Goal: Check status: Check status

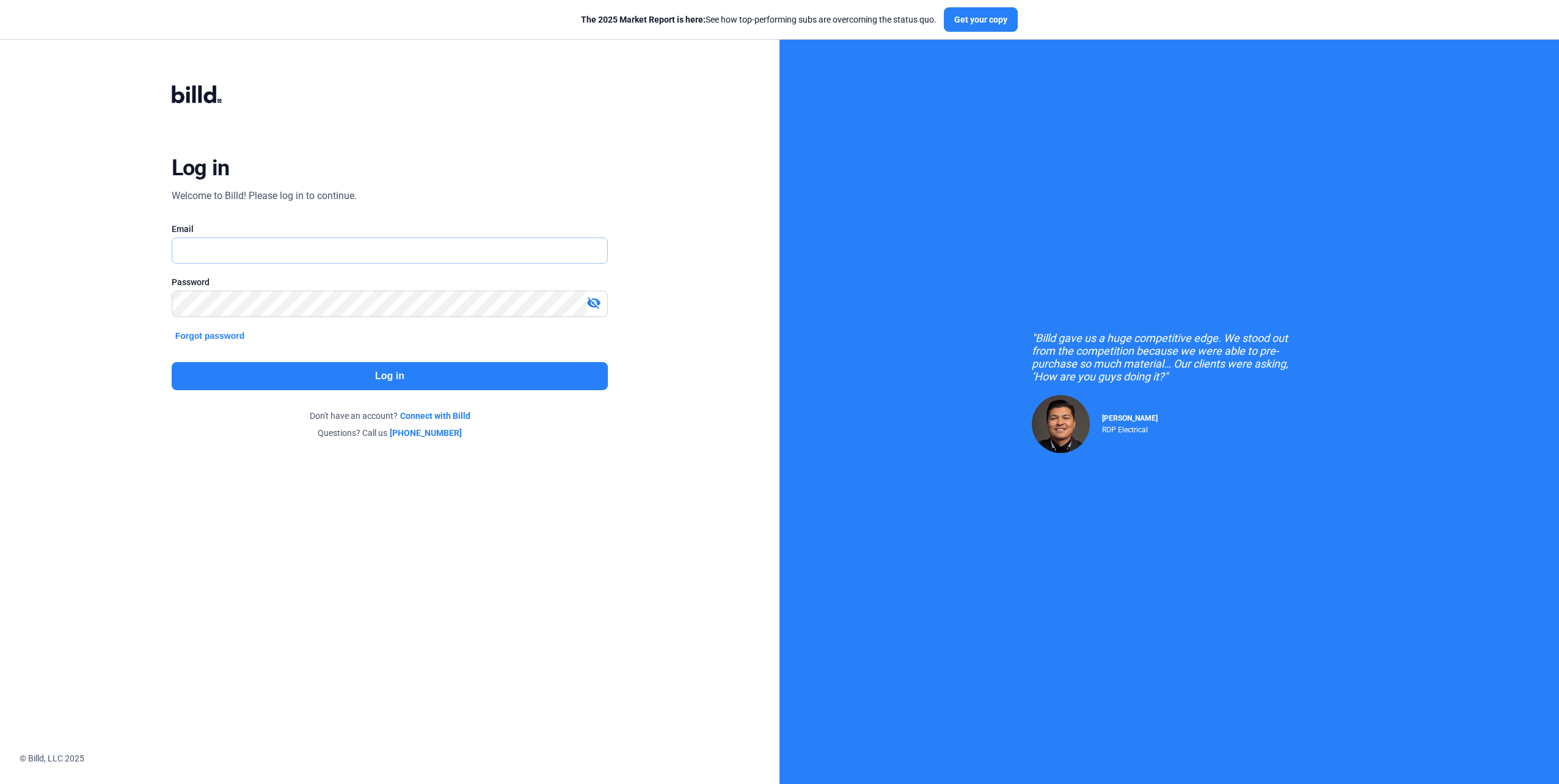
type input "[EMAIL_ADDRESS][DOMAIN_NAME]"
click at [628, 166] on div "Log in Welcome to Billd! Please log in to continue. Email [EMAIL_ADDRESS][DOMAI…" at bounding box center [390, 262] width 561 height 416
click at [471, 372] on button "Log in" at bounding box center [390, 376] width 437 height 28
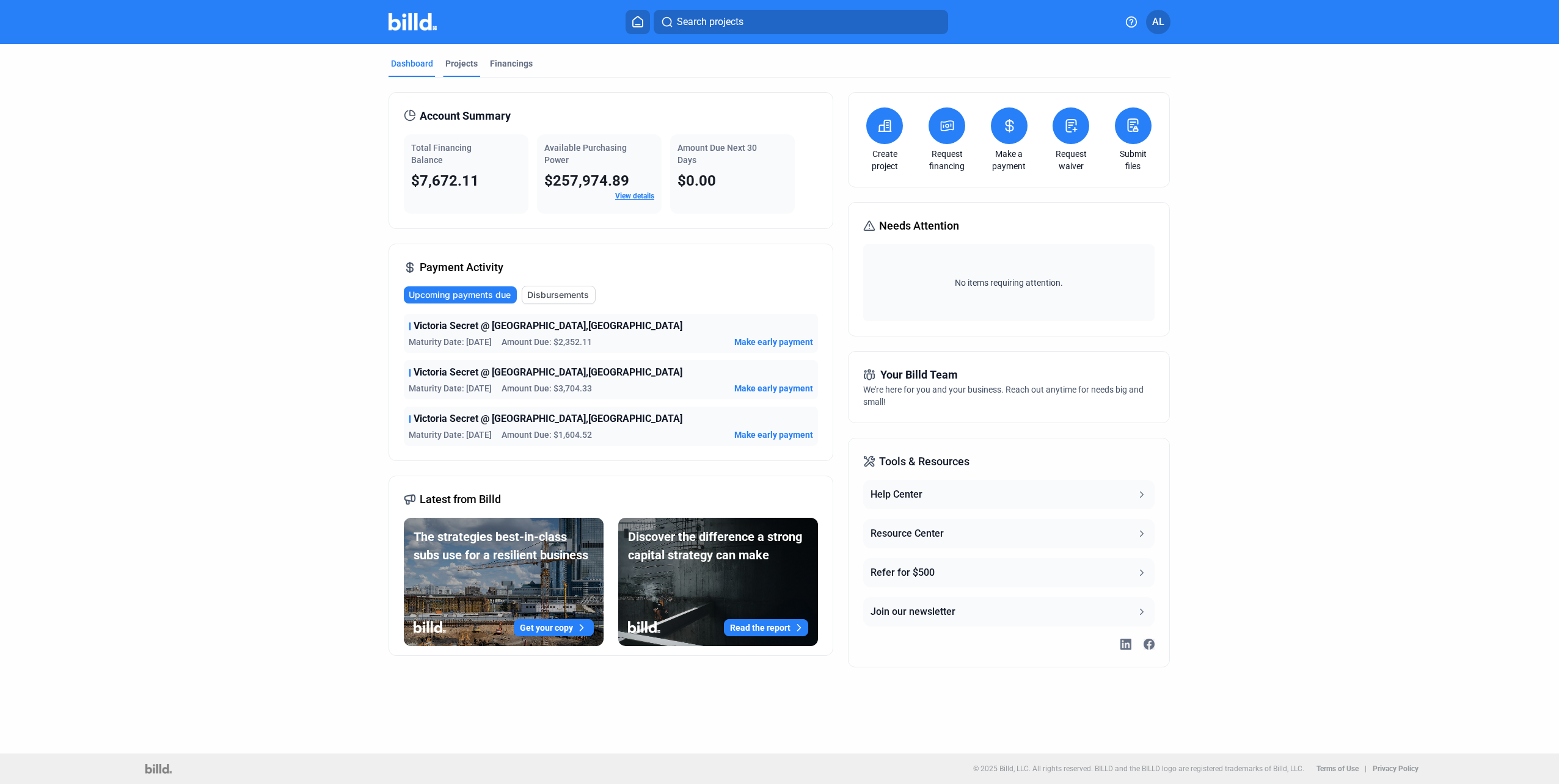
click at [454, 63] on div "Projects" at bounding box center [461, 63] width 32 height 12
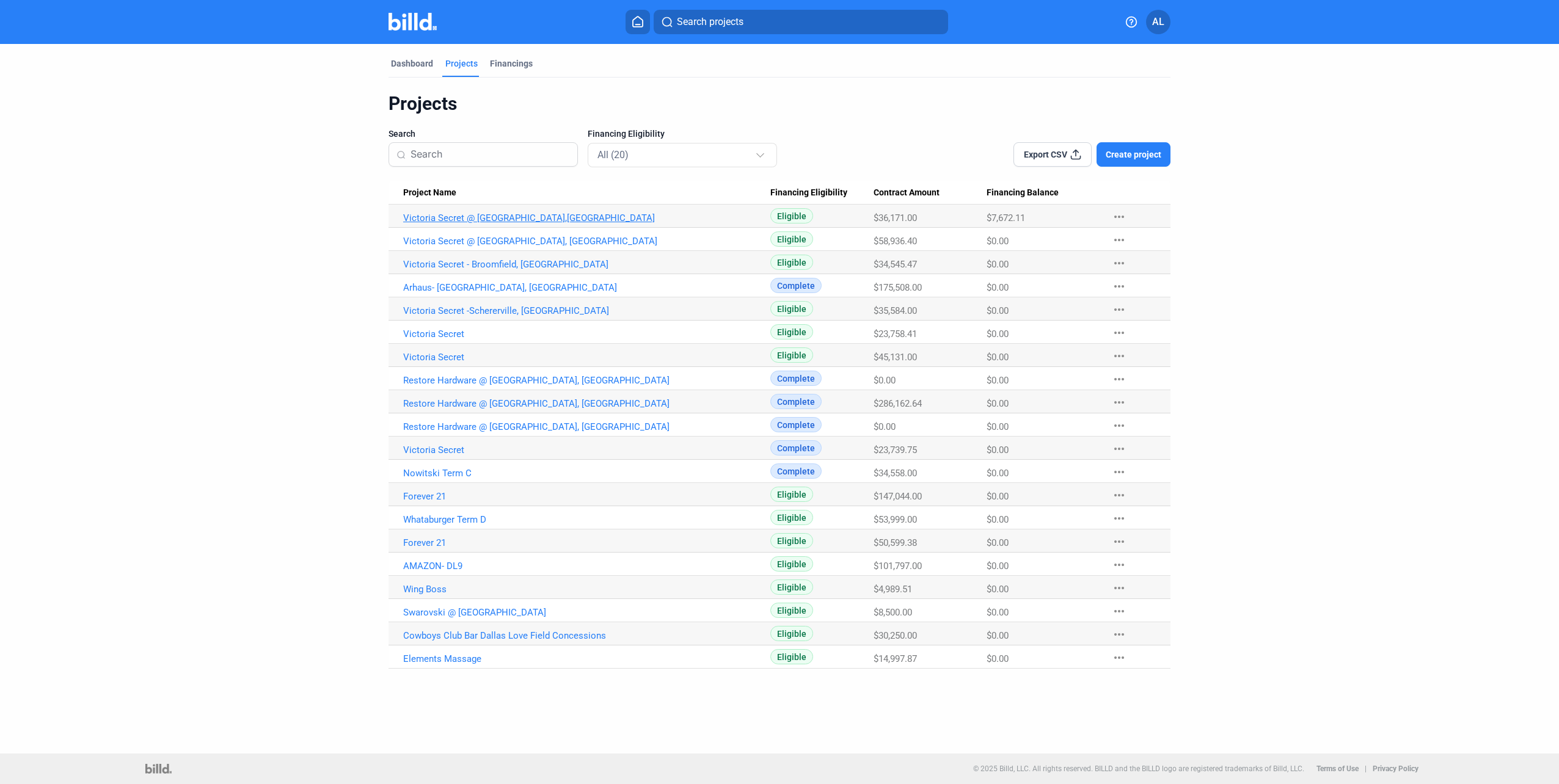
click at [528, 216] on link "Victoria Secret @ [GEOGRAPHIC_DATA],[GEOGRAPHIC_DATA]" at bounding box center [587, 217] width 367 height 11
click at [501, 213] on link "Victoria Secret @ [GEOGRAPHIC_DATA],[GEOGRAPHIC_DATA]" at bounding box center [587, 217] width 367 height 11
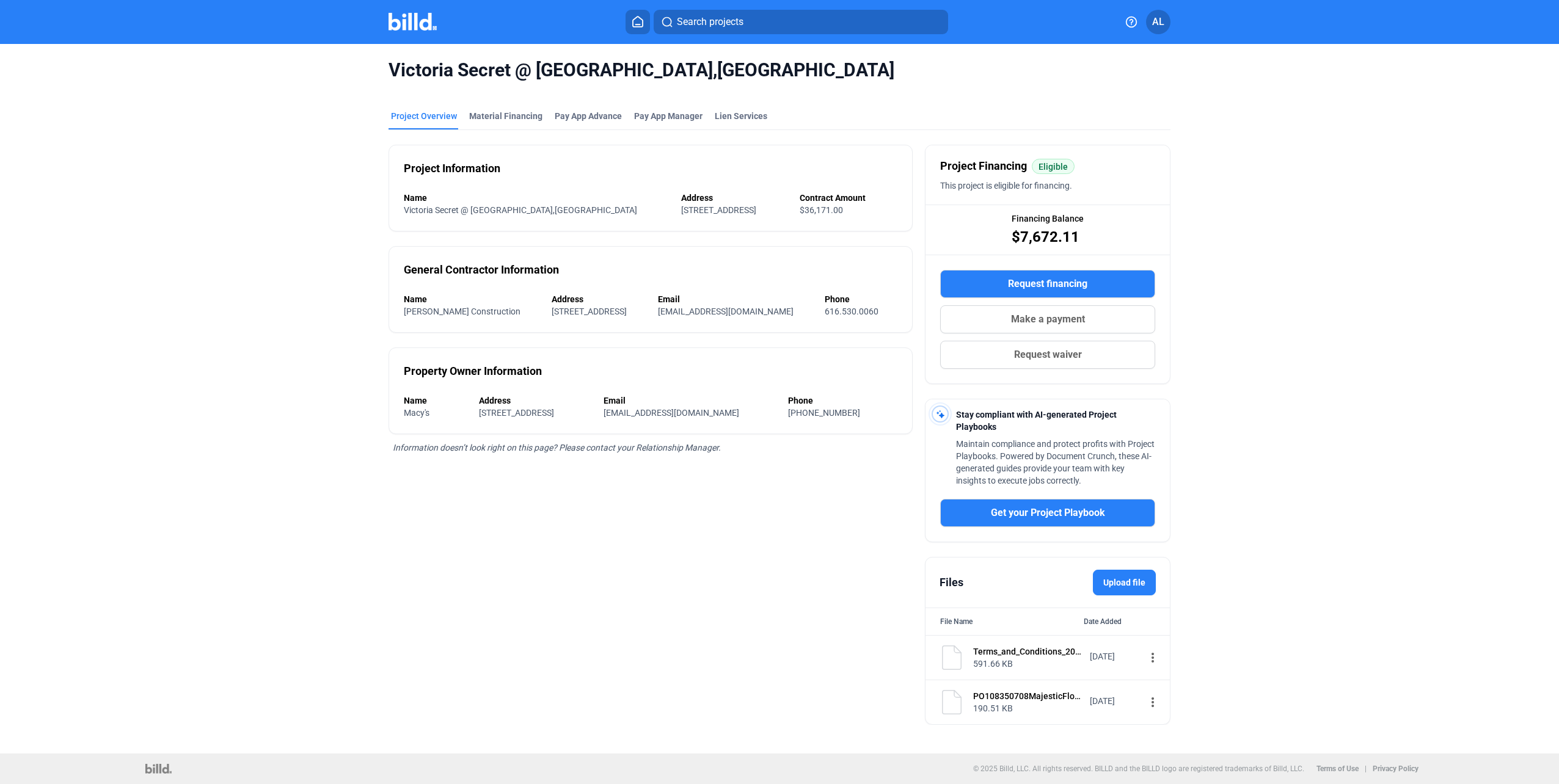
click at [1007, 700] on div "PO108350708MajesticFlooring.pdf" at bounding box center [1027, 696] width 109 height 12
click at [989, 662] on div "591.66 KB" at bounding box center [1027, 663] width 109 height 12
click at [499, 116] on div "Material Financing" at bounding box center [505, 116] width 73 height 12
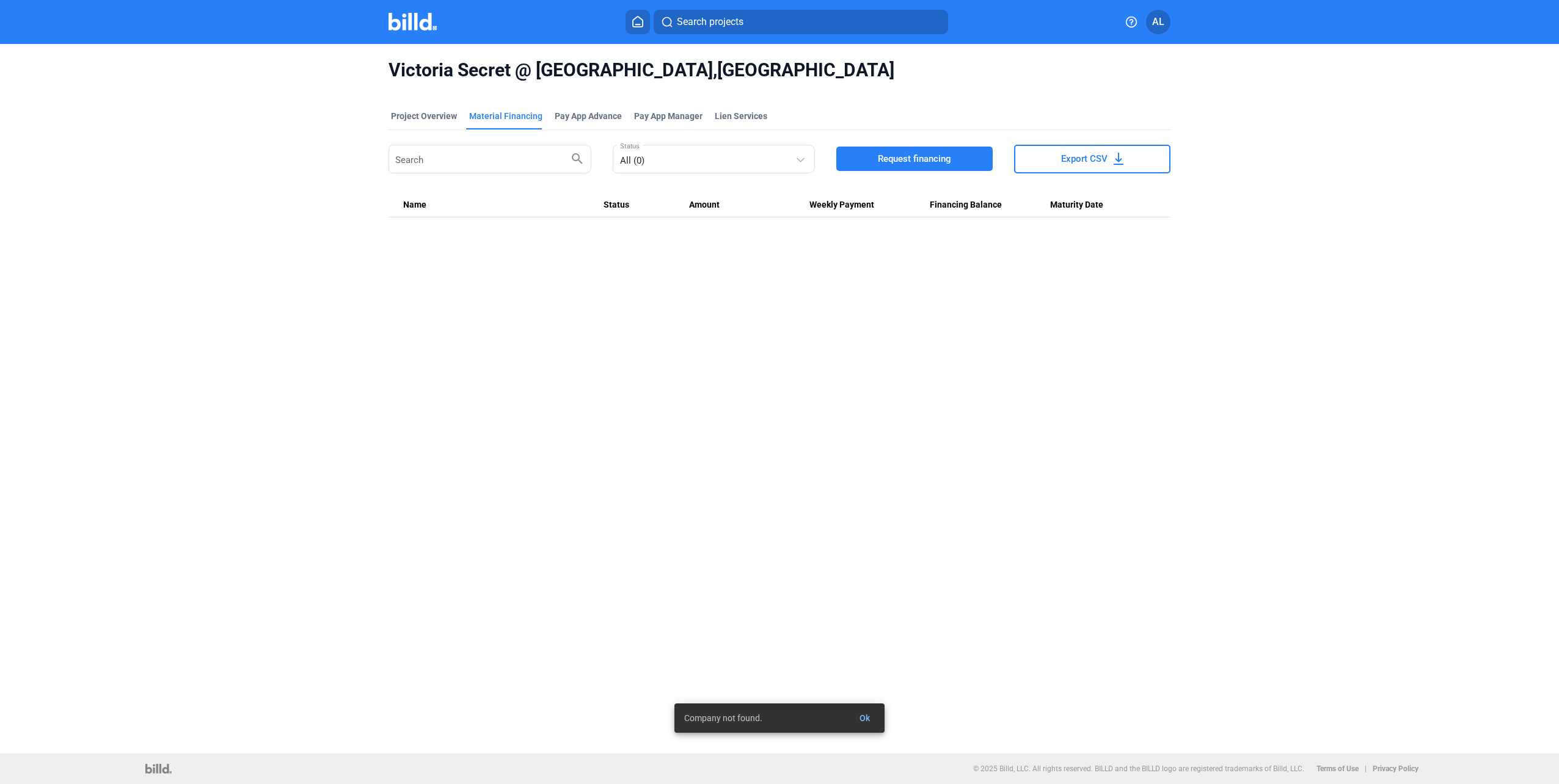
click at [648, 230] on div "Project Overview Material Financing Pay App Advance Pay App Manager Lien Servic…" at bounding box center [779, 164] width 782 height 135
click at [576, 119] on div "Pay App Advance" at bounding box center [588, 116] width 67 height 12
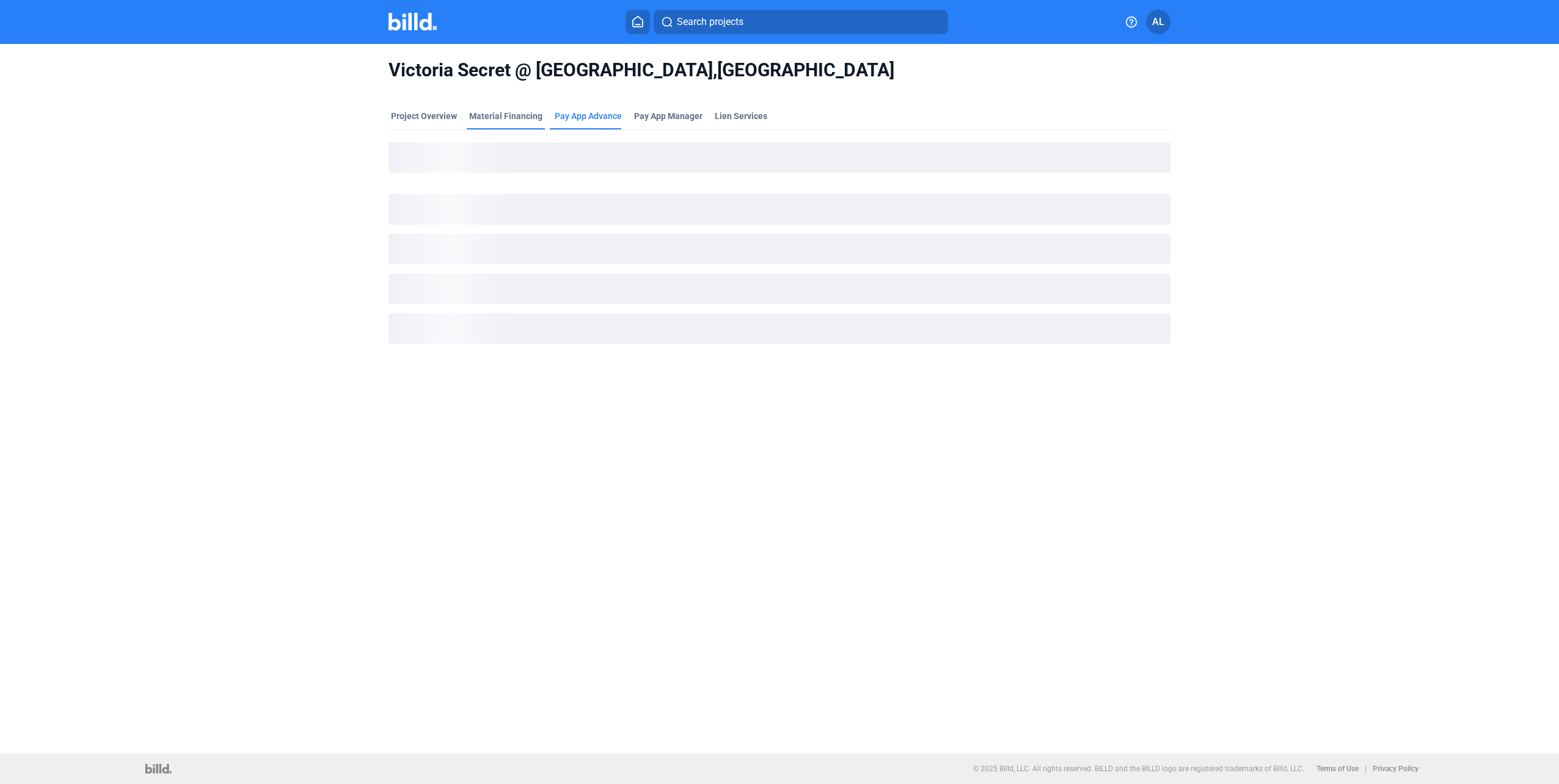
click at [513, 123] on div "Material Financing" at bounding box center [505, 120] width 78 height 20
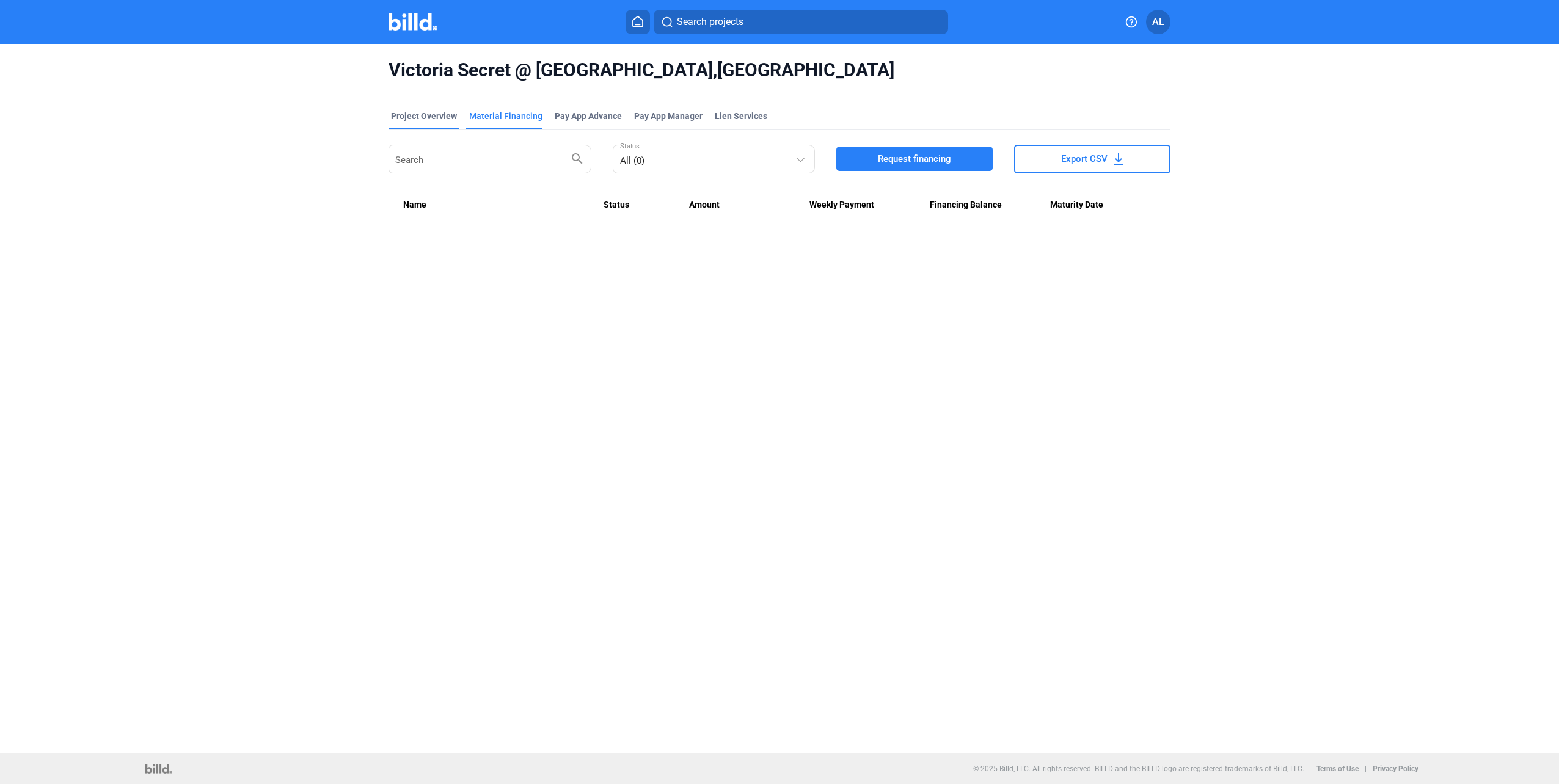
click at [427, 112] on div "Project Overview" at bounding box center [424, 116] width 66 height 12
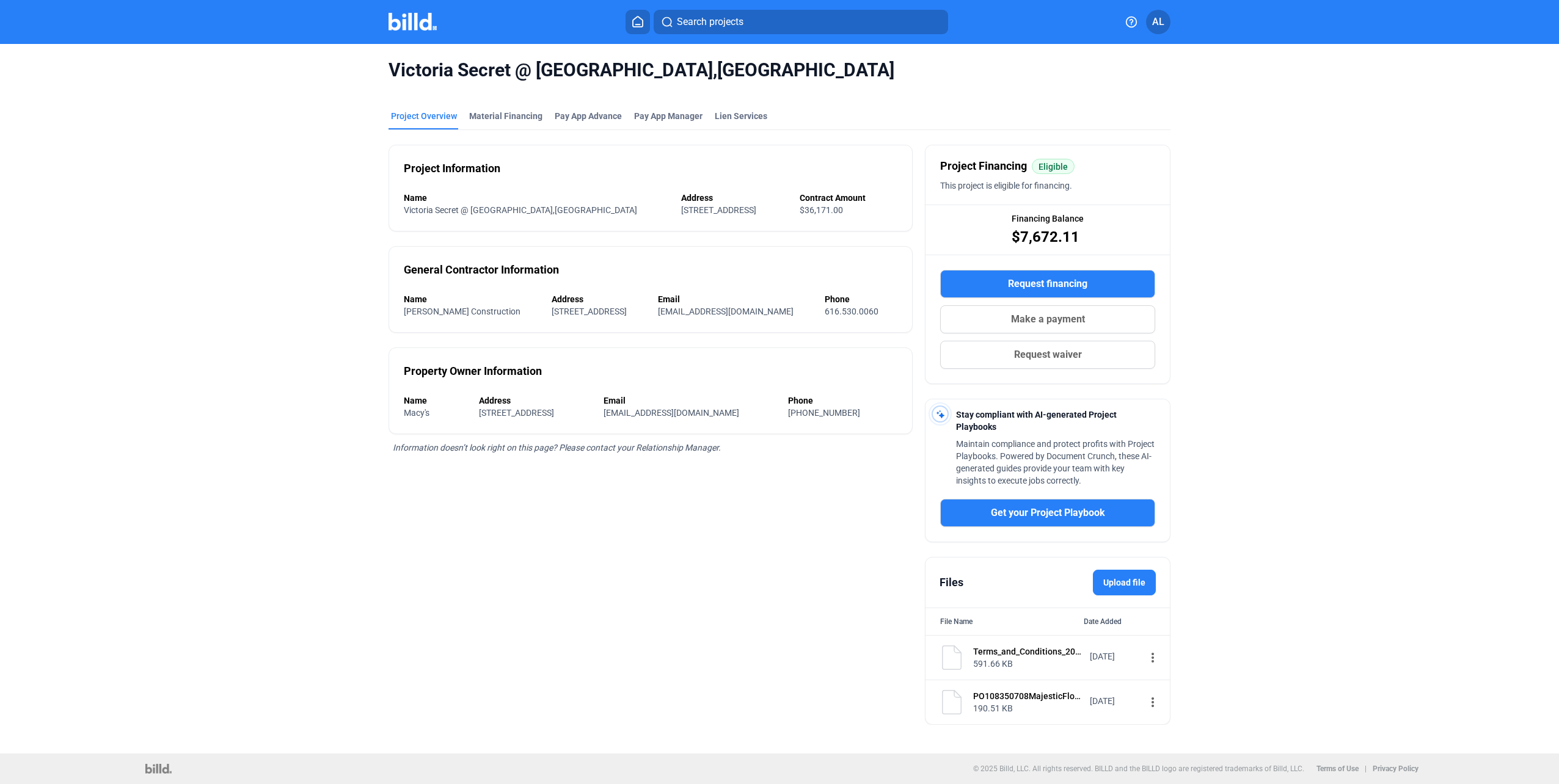
click at [413, 17] on img at bounding box center [413, 22] width 48 height 18
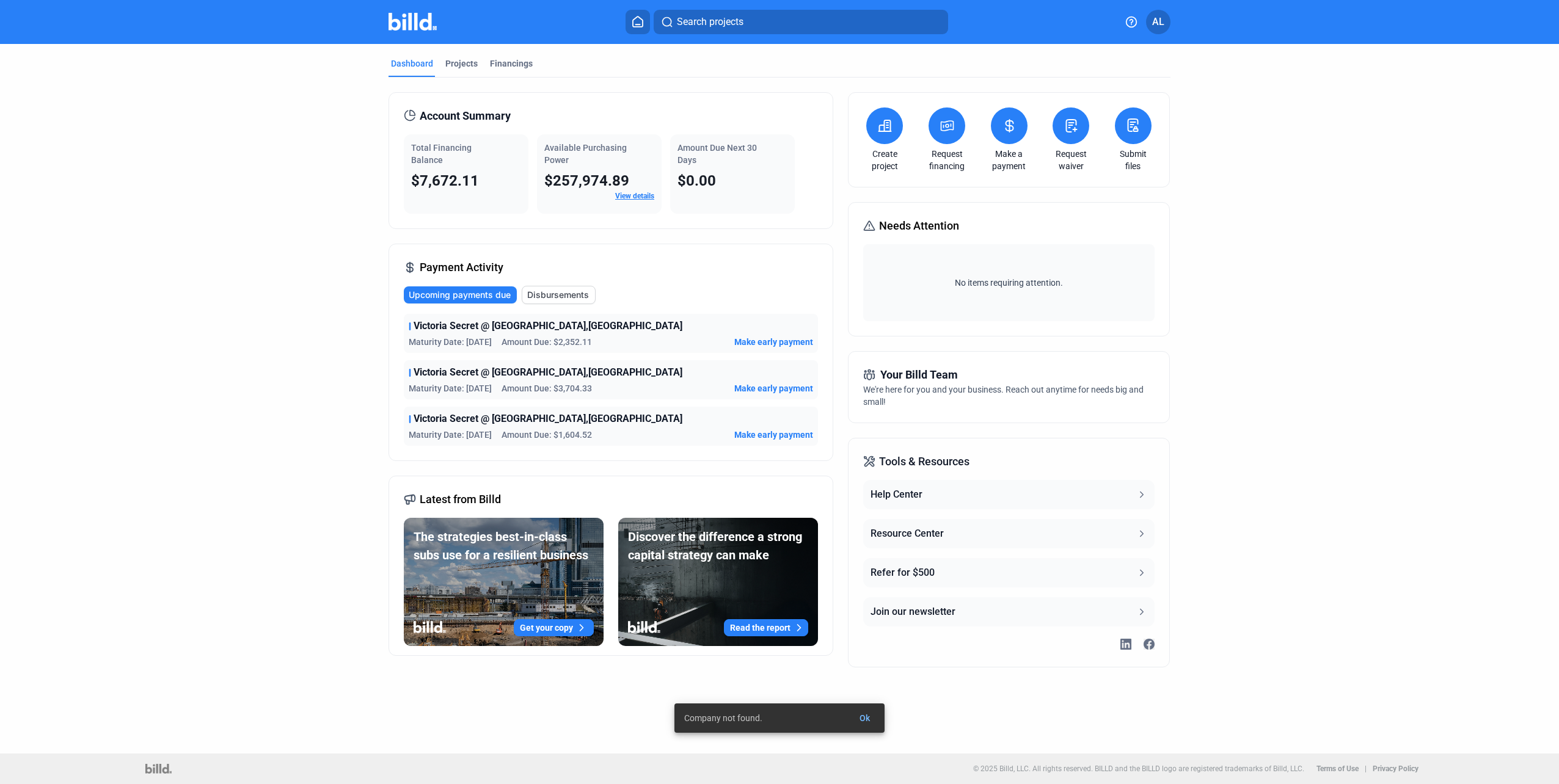
click at [547, 298] on span "Disbursements" at bounding box center [558, 294] width 62 height 12
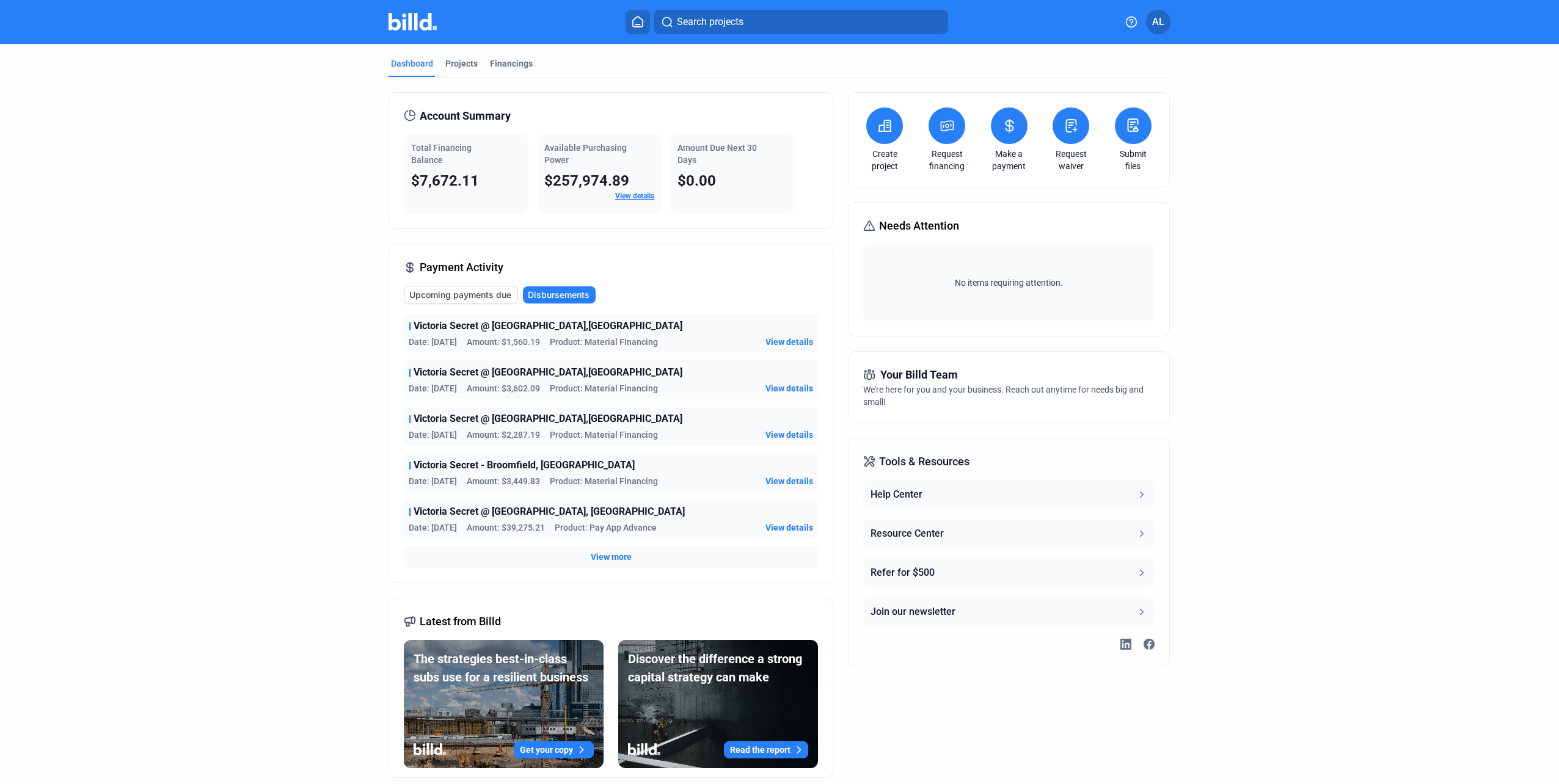
click at [791, 344] on span "View details" at bounding box center [789, 342] width 48 height 12
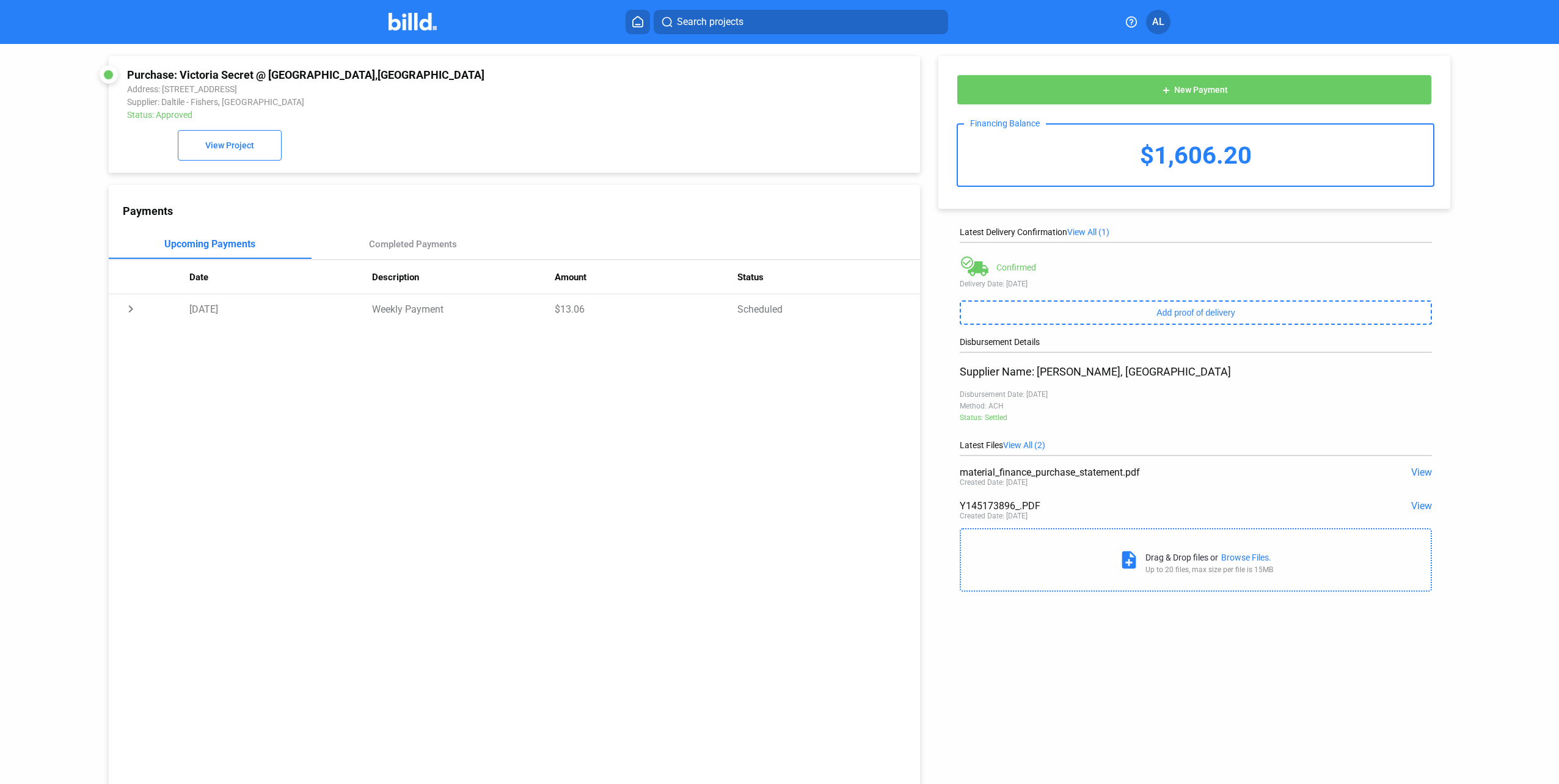
click at [1412, 512] on span "View" at bounding box center [1420, 506] width 21 height 11
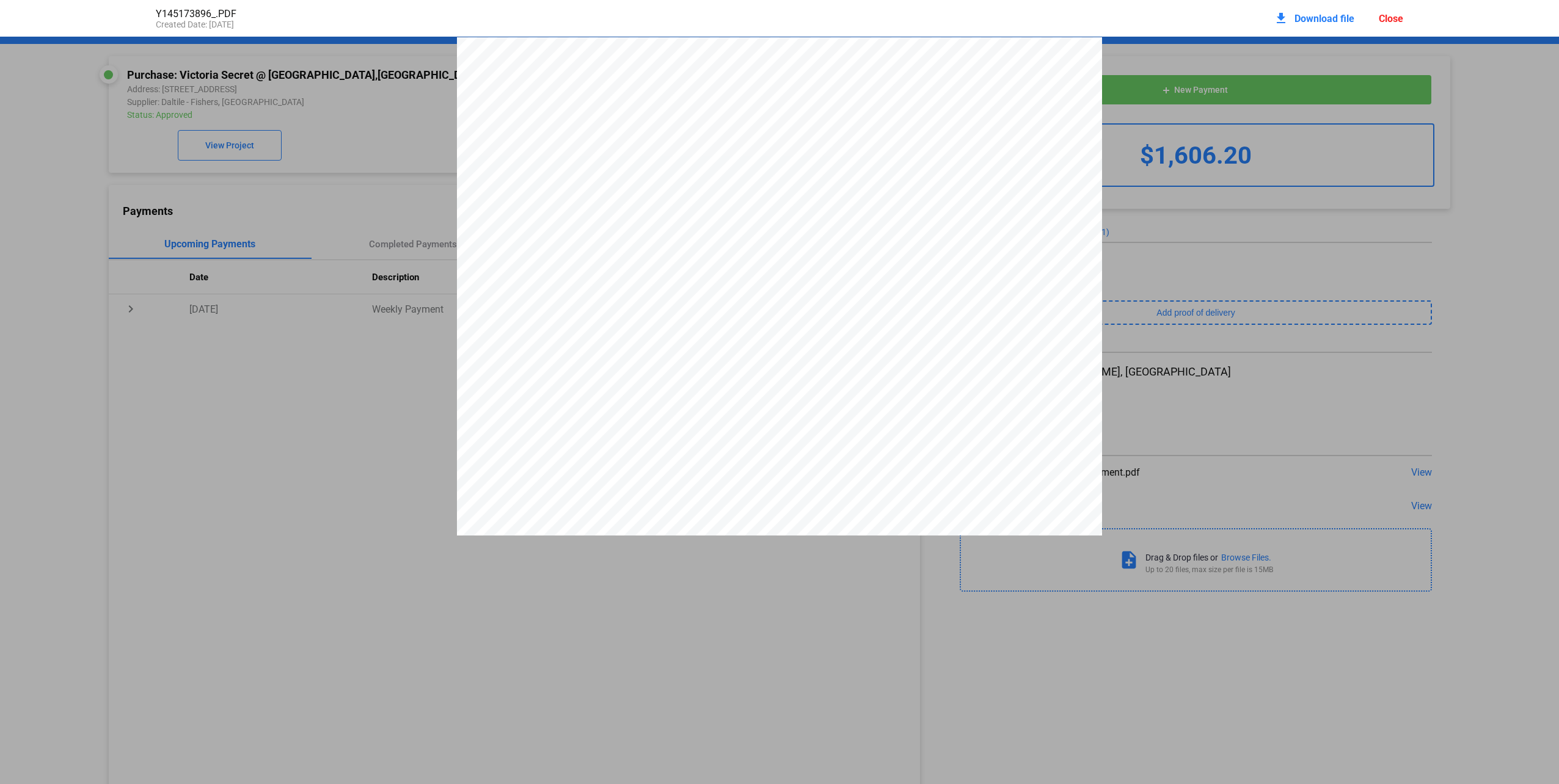
scroll to position [6, 0]
click at [909, 370] on div "MAJESTIC FLOORING LLC [GEOGRAPHIC_DATA][PHONE_NUMBER] Phone: [PHONE_NUMBER] Fax…" at bounding box center [779, 286] width 645 height 499
drag, startPoint x: 1021, startPoint y: 148, endPoint x: 905, endPoint y: 139, distance: 116.3
click at [905, 139] on div "MAJESTIC FLOORING LLC [GEOGRAPHIC_DATA][PHONE_NUMBER] Phone: [PHONE_NUMBER] Fax…" at bounding box center [779, 286] width 645 height 499
drag, startPoint x: 905, startPoint y: 139, endPoint x: 913, endPoint y: 139, distance: 8.0
